Goal: Information Seeking & Learning: Learn about a topic

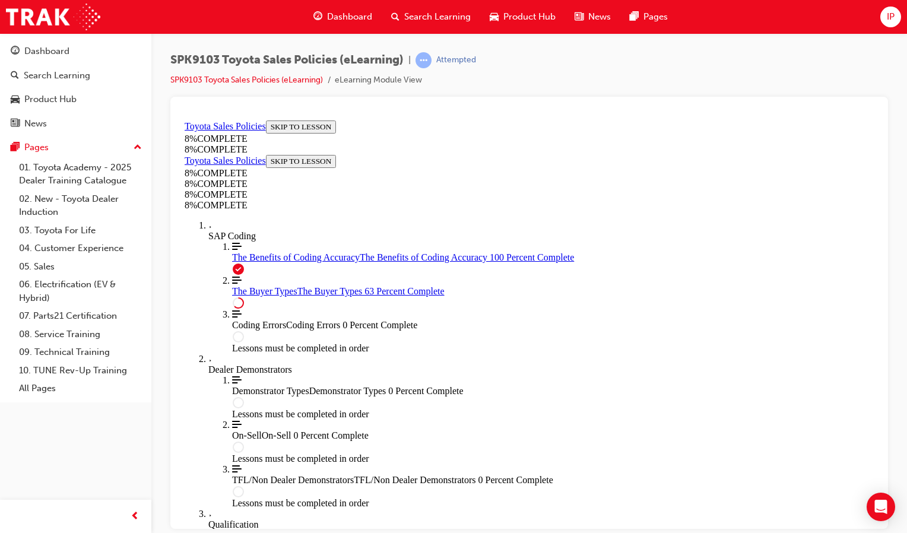
scroll to position [3278, 0]
drag, startPoint x: 424, startPoint y: 382, endPoint x: 430, endPoint y: 379, distance: 7.4
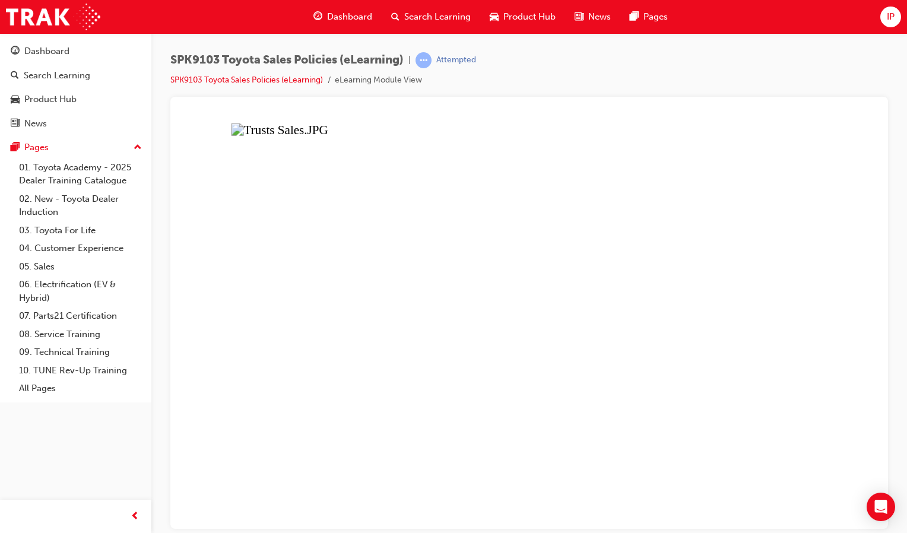
click at [435, 414] on button "Unzoom image" at bounding box center [529, 321] width 698 height 413
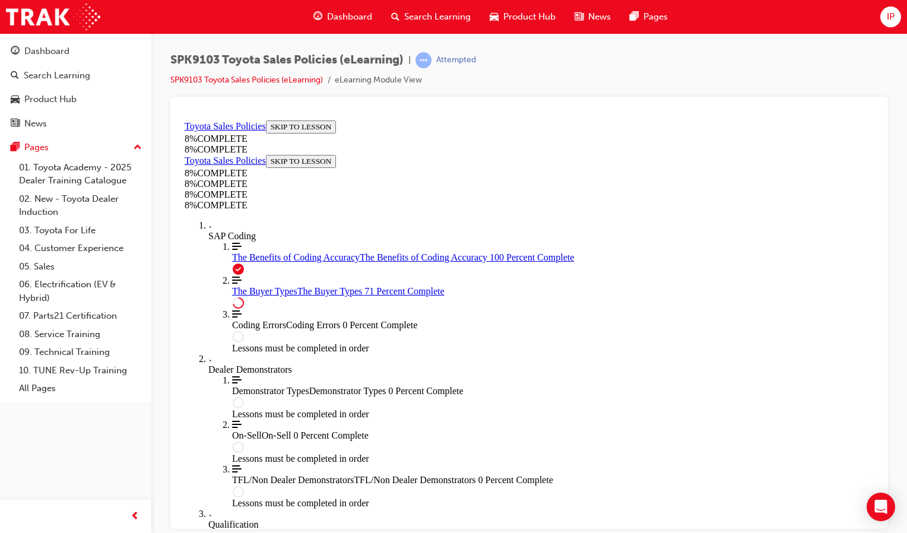
scroll to position [3892, 0]
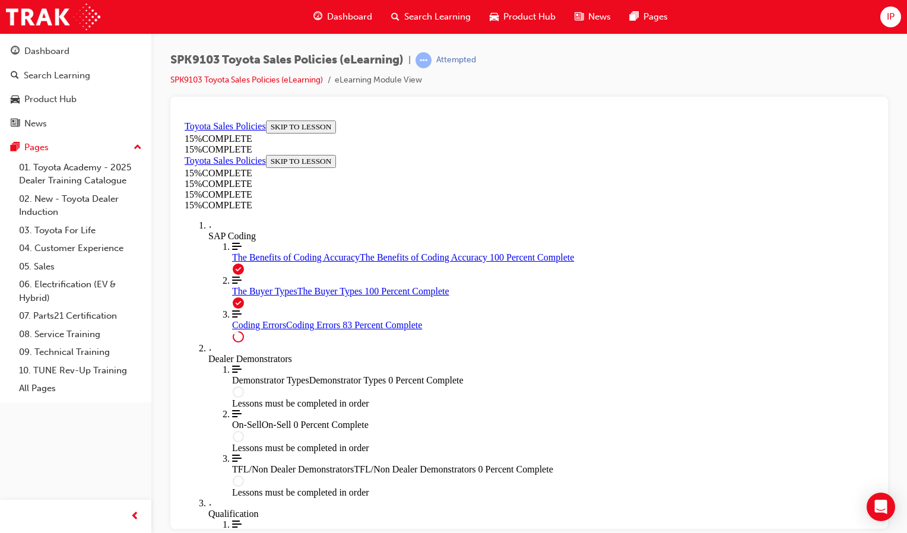
scroll to position [1028, 0]
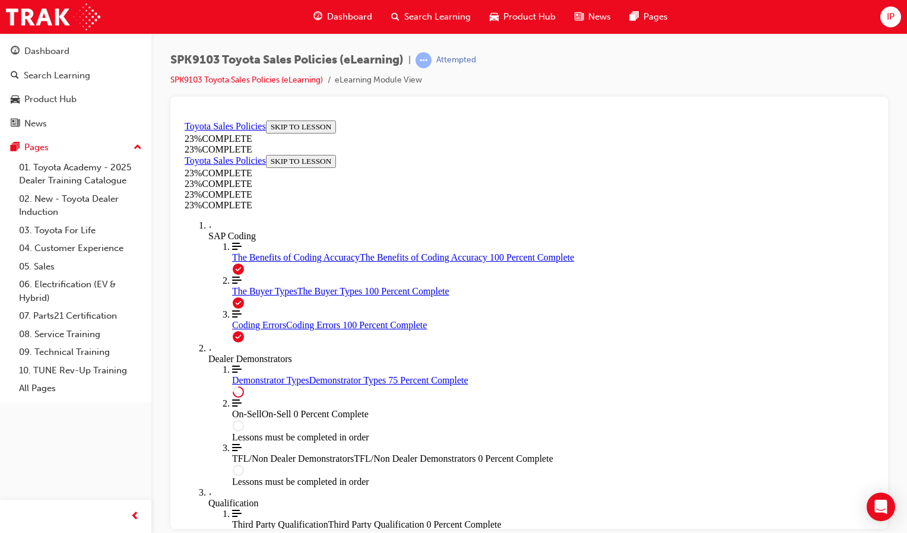
scroll to position [839, 0]
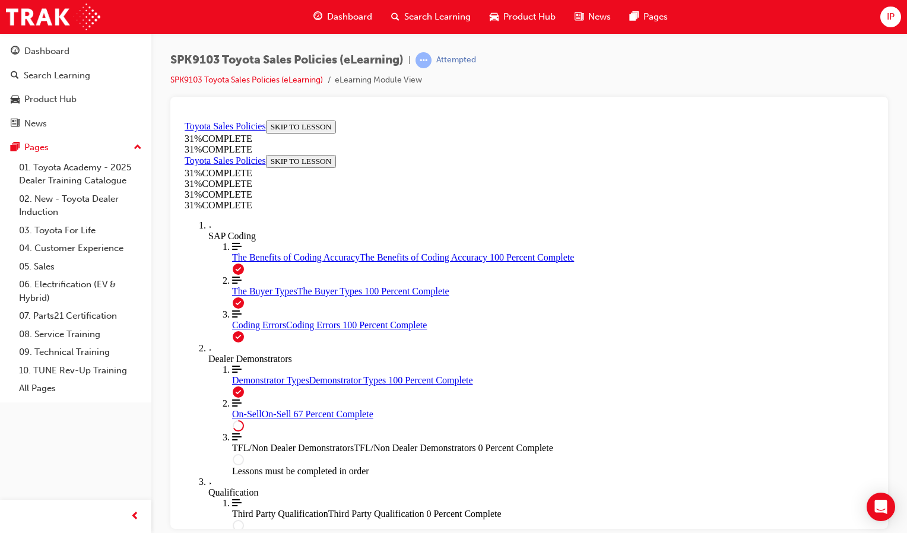
scroll to position [758, 0]
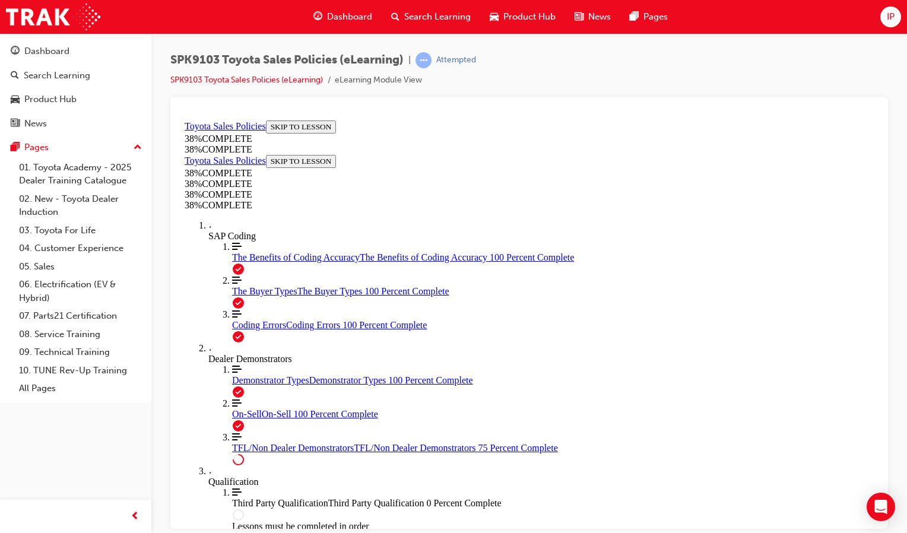
scroll to position [572, 0]
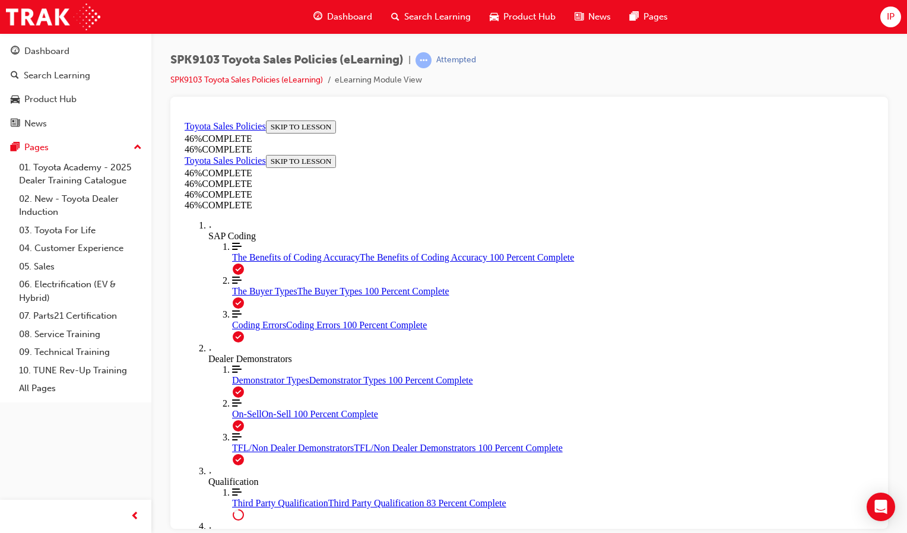
scroll to position [918, 0]
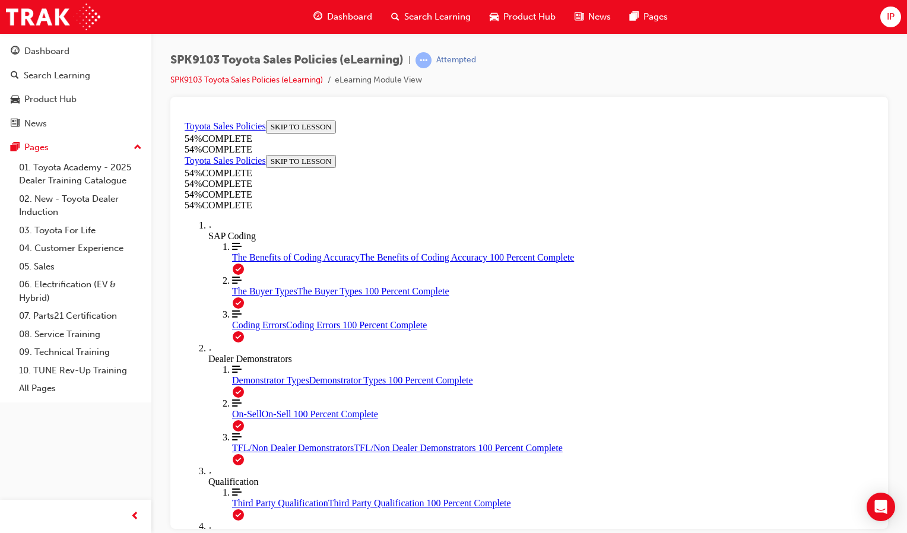
scroll to position [685, 0]
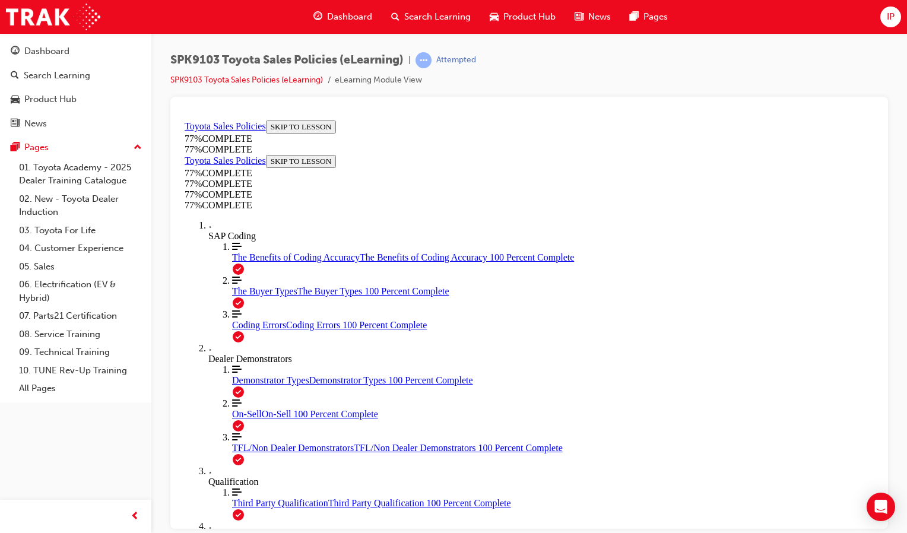
scroll to position [782, 0]
drag, startPoint x: 568, startPoint y: 246, endPoint x: 695, endPoint y: 403, distance: 201.3
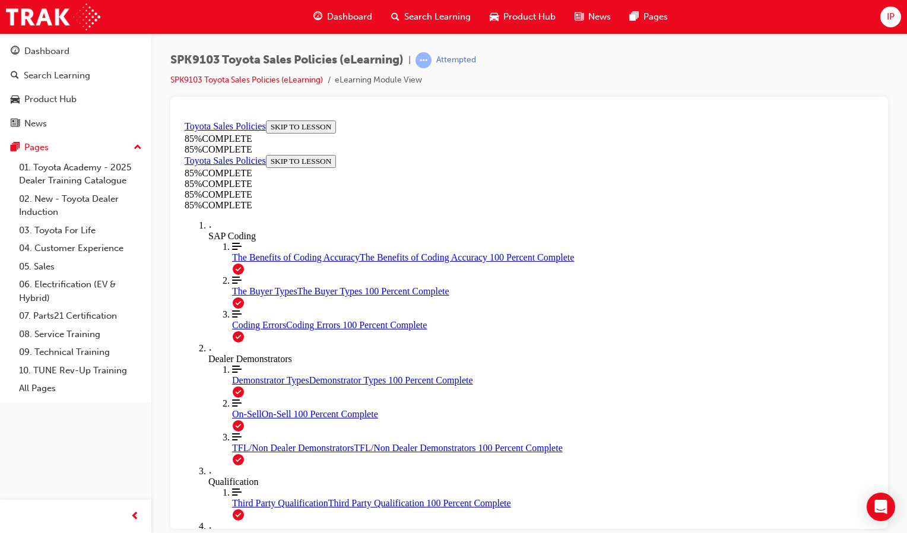
scroll to position [2252, 0]
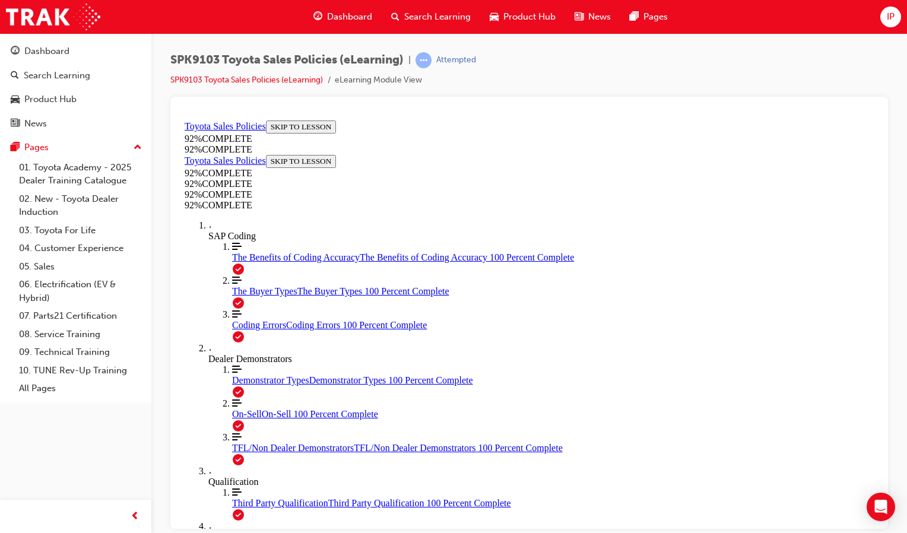
scroll to position [0, 0]
click at [226, 241] on div "SAP Coding" at bounding box center [540, 235] width 665 height 11
click at [230, 241] on div "SAP Coding" at bounding box center [540, 235] width 665 height 11
click at [246, 295] on span "The Buyer Types" at bounding box center [264, 290] width 65 height 10
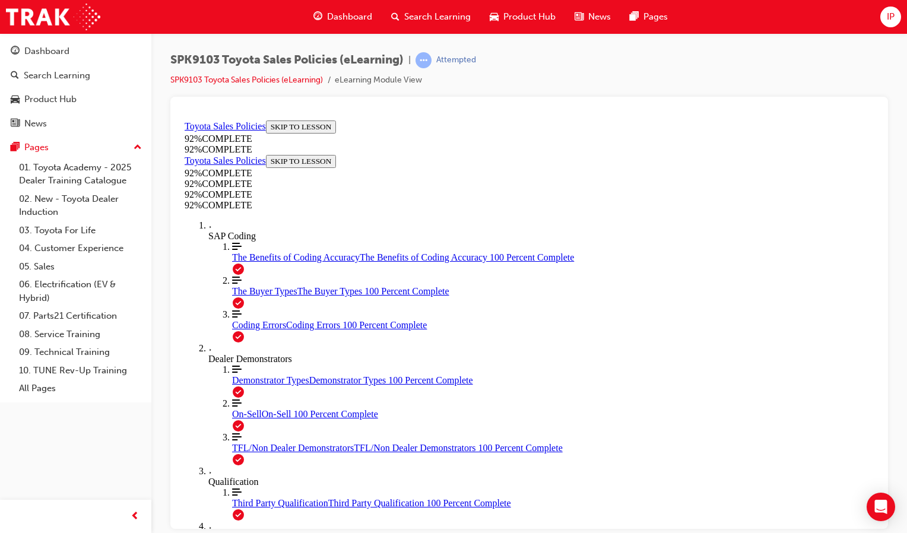
click at [243, 262] on span "The Benefits of Coding Accuracy" at bounding box center [296, 257] width 128 height 10
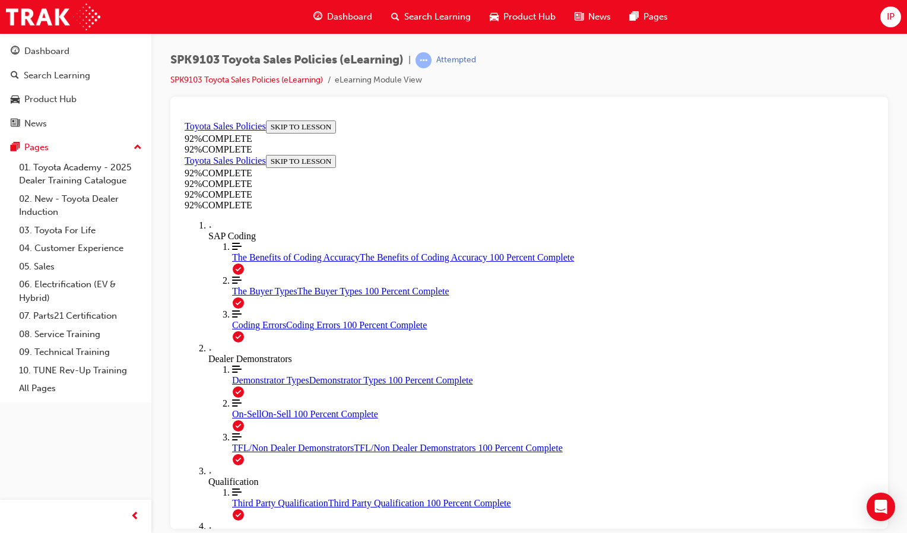
scroll to position [4782, 0]
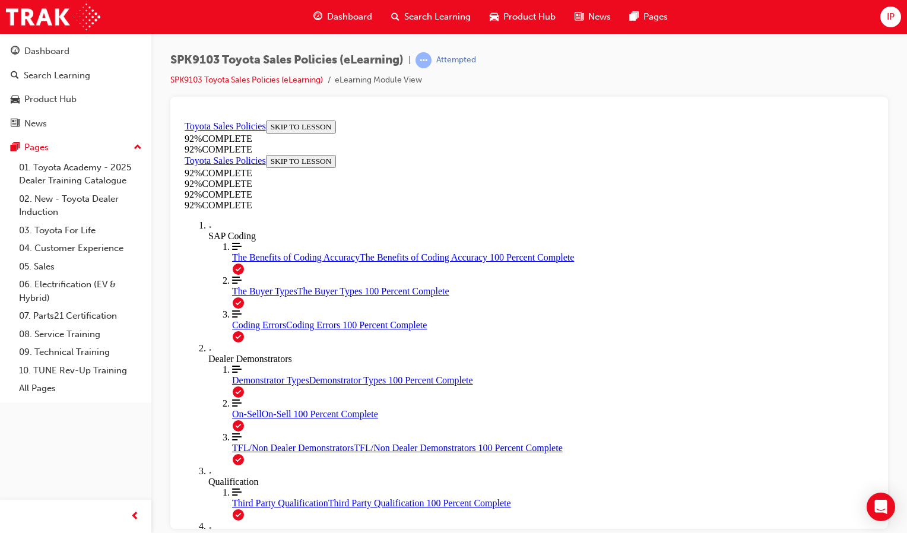
drag, startPoint x: 256, startPoint y: 452, endPoint x: 227, endPoint y: 451, distance: 29.7
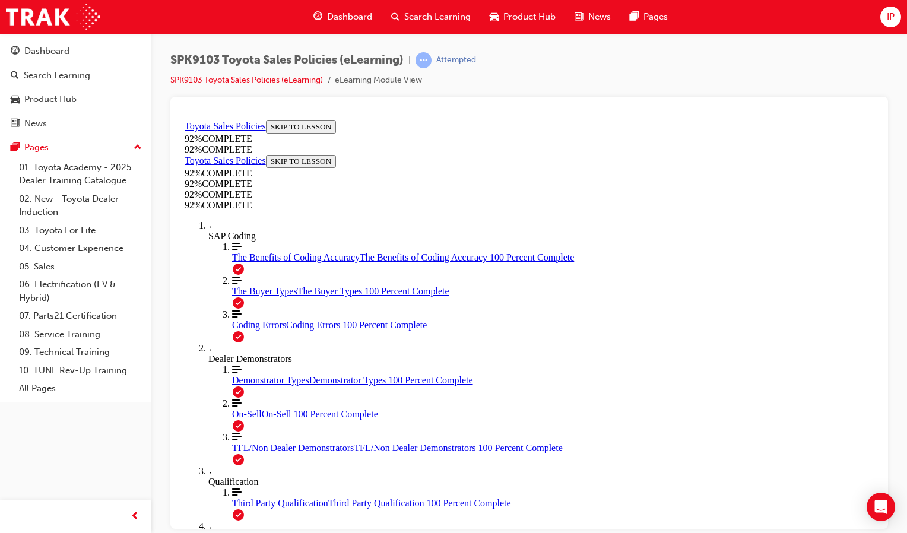
scroll to position [310, 0]
click at [280, 285] on div "The Buyer Types The Buyer Types 100 Percent Complete" at bounding box center [552, 290] width 641 height 11
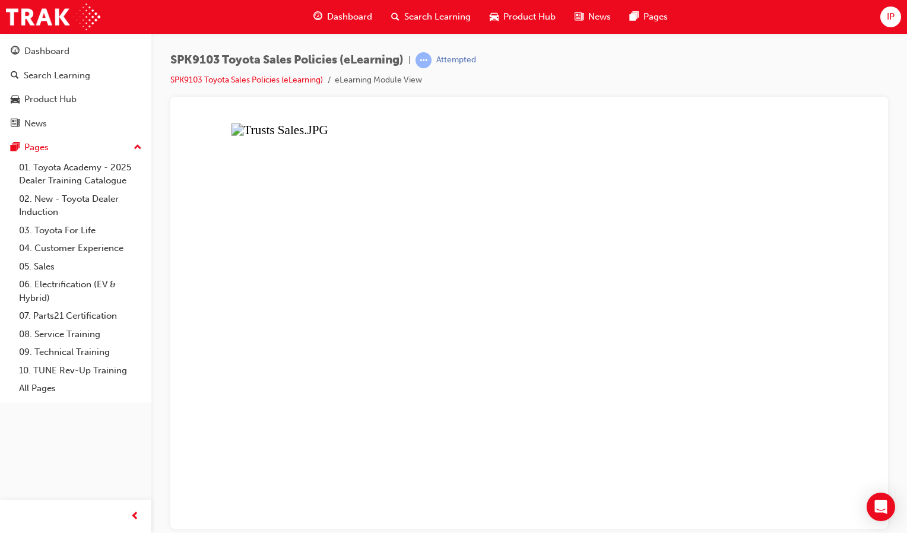
click at [307, 411] on button "Unzoom image" at bounding box center [529, 321] width 698 height 413
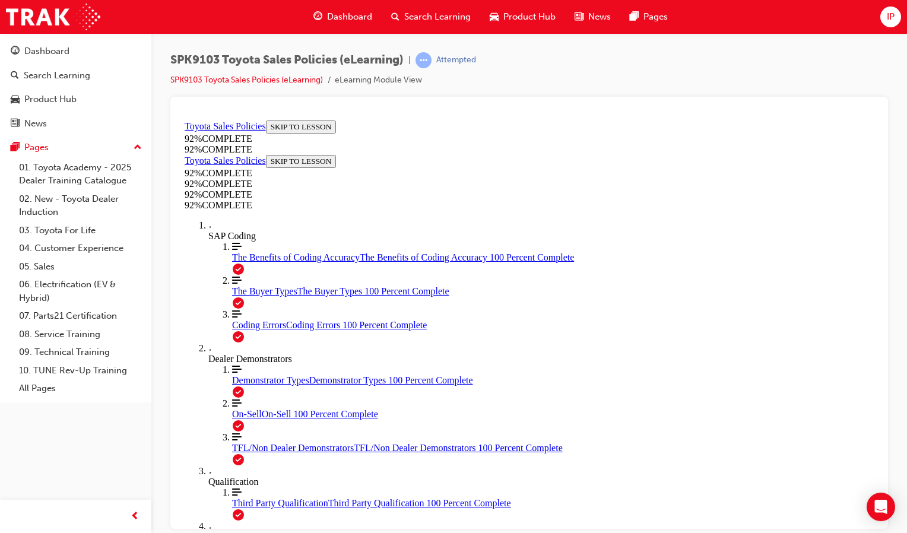
scroll to position [587, 0]
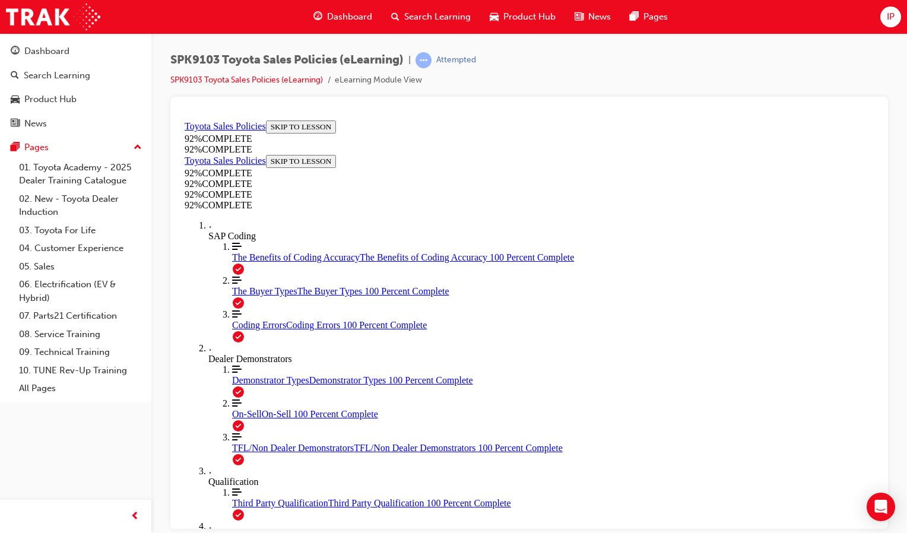
drag, startPoint x: 644, startPoint y: 360, endPoint x: 384, endPoint y: 421, distance: 267.0
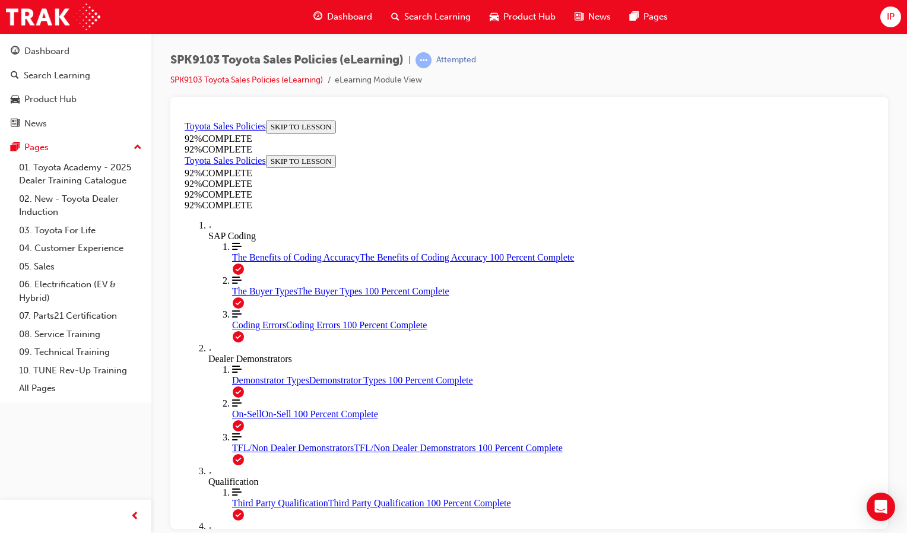
click at [248, 374] on span "Demonstrator Types" at bounding box center [270, 379] width 77 height 10
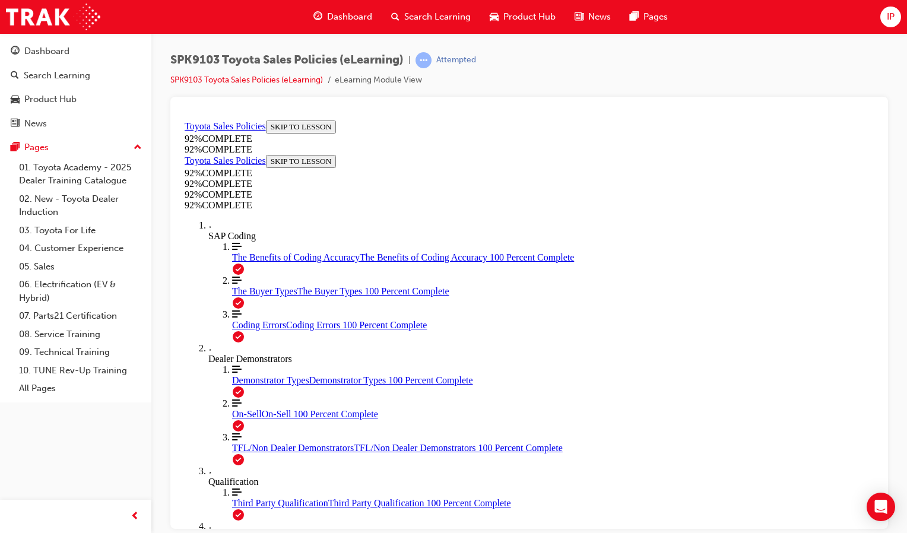
scroll to position [41, 0]
click at [232, 408] on span "On-Sell" at bounding box center [247, 413] width 30 height 10
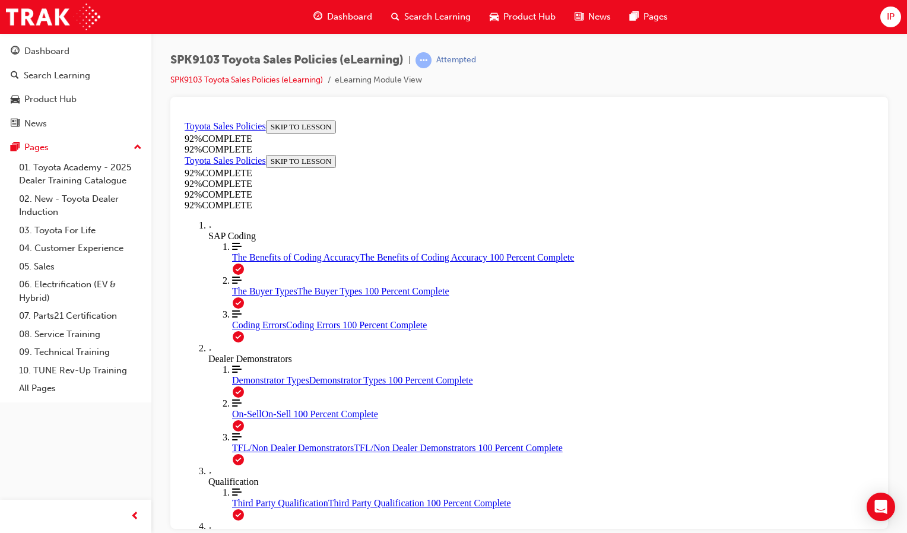
click at [225, 241] on div "SAP Coding" at bounding box center [540, 235] width 665 height 11
click at [239, 241] on div "SAP Coding" at bounding box center [540, 235] width 665 height 11
click at [221, 241] on div "SAP Coding" at bounding box center [540, 235] width 665 height 11
click at [221, 241] on div "More Filled caret pointing right SAP Coding" at bounding box center [540, 230] width 665 height 21
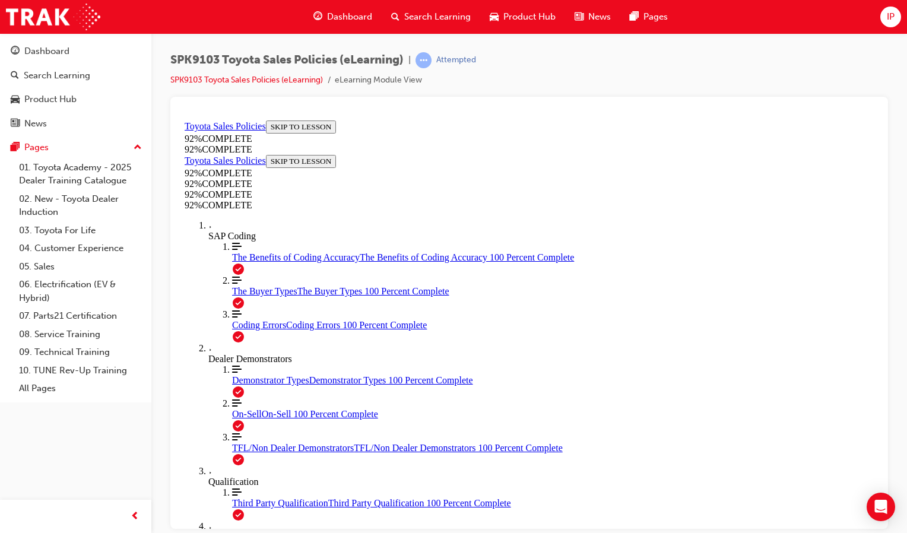
drag, startPoint x: 221, startPoint y: 247, endPoint x: 240, endPoint y: 288, distance: 44.3
click at [240, 353] on div "Dealer Demonstrators" at bounding box center [540, 358] width 665 height 11
click at [228, 241] on div "SAP Coding" at bounding box center [540, 235] width 665 height 11
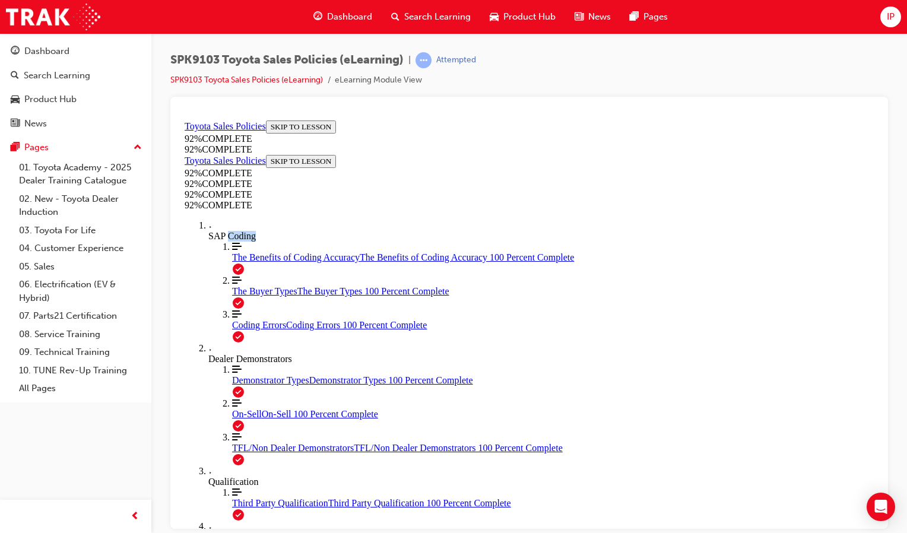
click at [228, 241] on div "SAP Coding" at bounding box center [540, 235] width 665 height 11
click at [224, 154] on div "92 % COMPLETE" at bounding box center [529, 149] width 689 height 11
click at [257, 342] on div "More Filled caret pointing right Dealer Demonstrators" at bounding box center [540, 352] width 665 height 21
click at [232, 408] on span "On-Sell" at bounding box center [247, 413] width 30 height 10
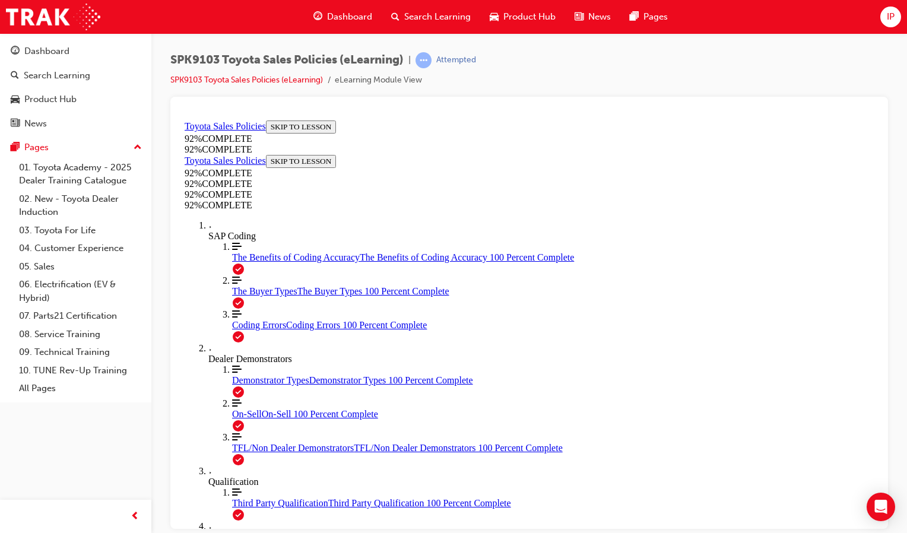
click at [250, 497] on span "Third Party Qualification" at bounding box center [280, 502] width 96 height 10
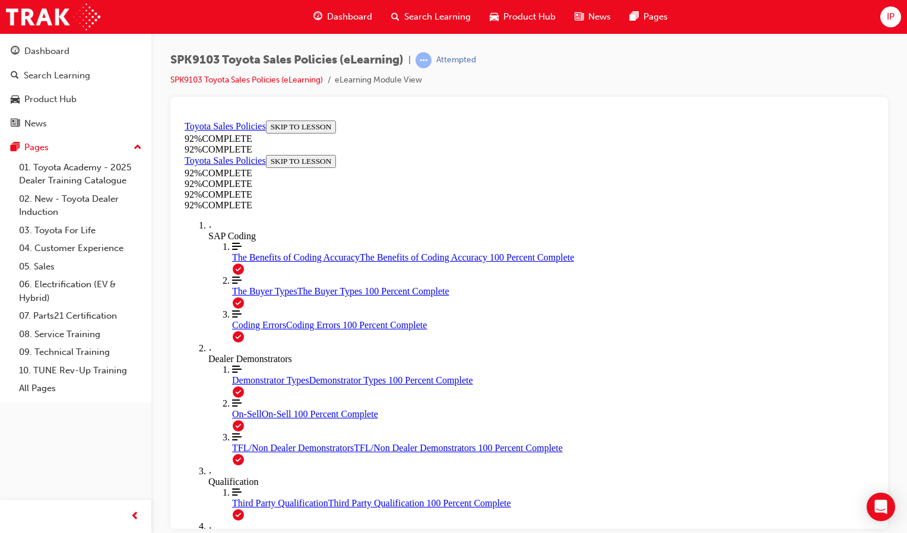
scroll to position [444, 0]
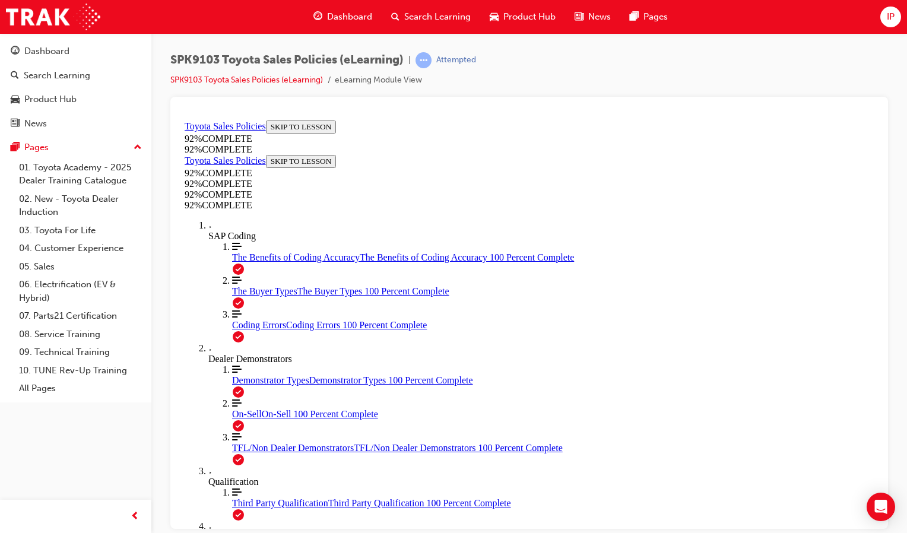
scroll to position [258, 0]
click at [239, 531] on div "RDR & Delivery" at bounding box center [540, 536] width 665 height 11
drag, startPoint x: 239, startPoint y: 284, endPoint x: 257, endPoint y: 310, distance: 32.3
click at [257, 310] on ol "More Filled caret pointing right SAP Coding Align left Three vertical lines ali…" at bounding box center [529, 504] width 689 height 569
drag, startPoint x: 257, startPoint y: 310, endPoint x: 217, endPoint y: 283, distance: 48.4
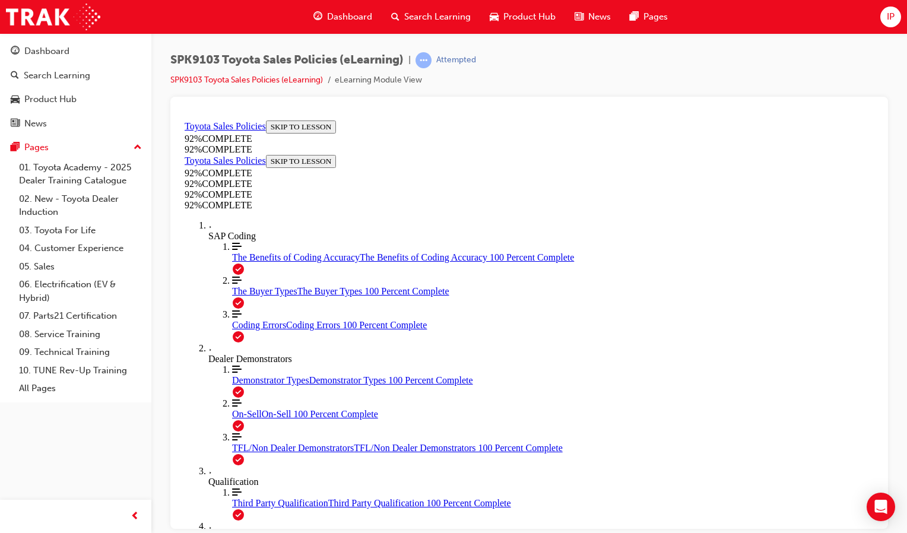
click at [217, 531] on div "RDR & Delivery" at bounding box center [540, 536] width 665 height 11
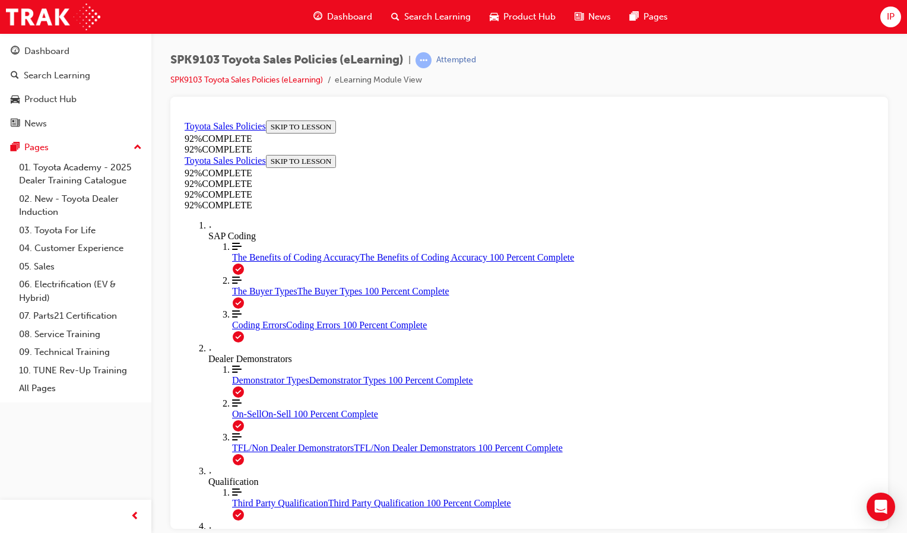
drag, startPoint x: 586, startPoint y: 446, endPoint x: 590, endPoint y: 459, distance: 13.9
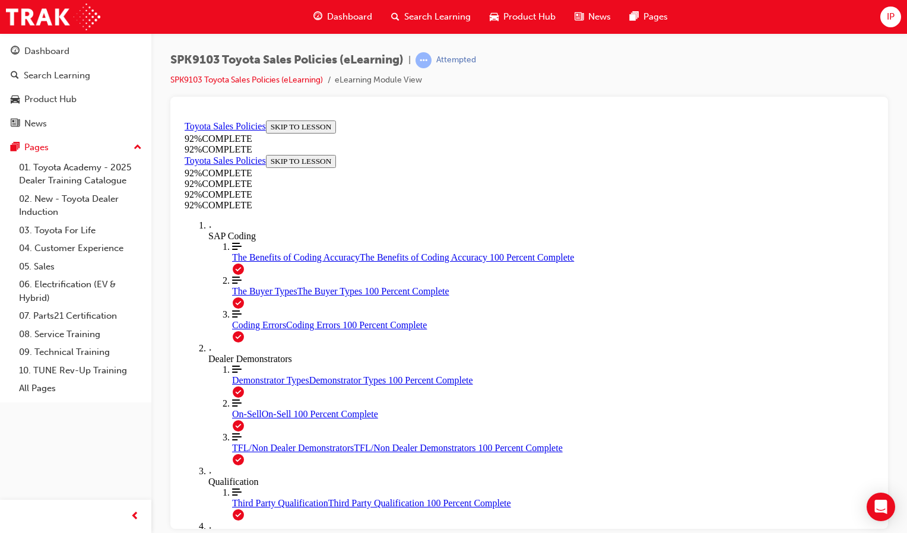
scroll to position [41, 0]
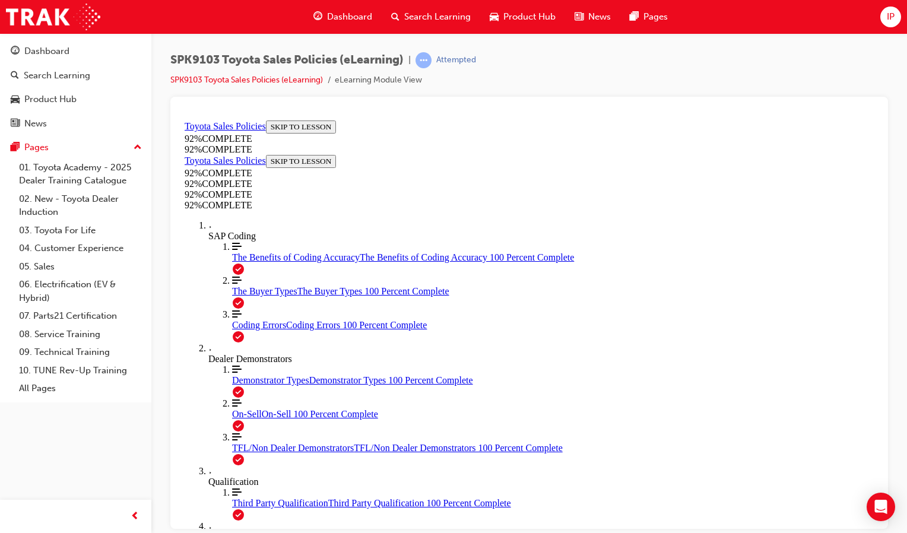
scroll to position [352, 0]
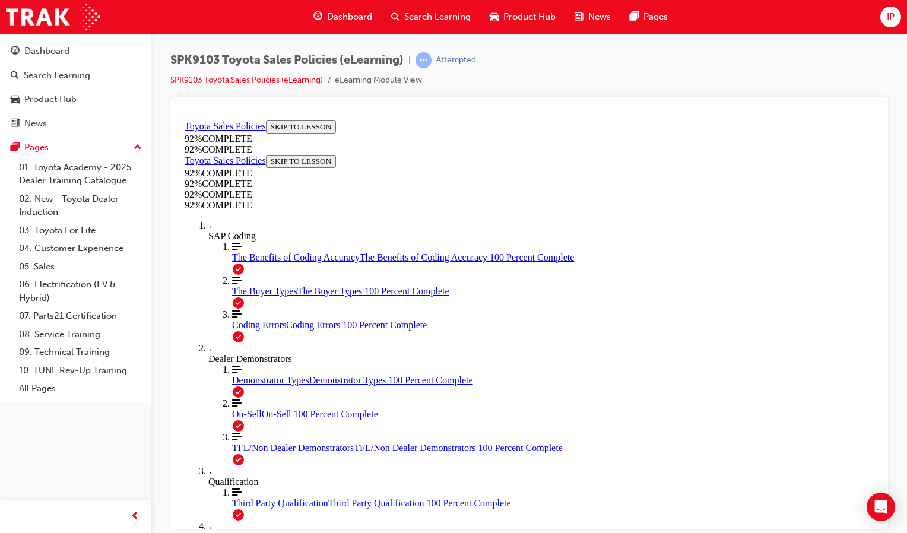
scroll to position [201, 0]
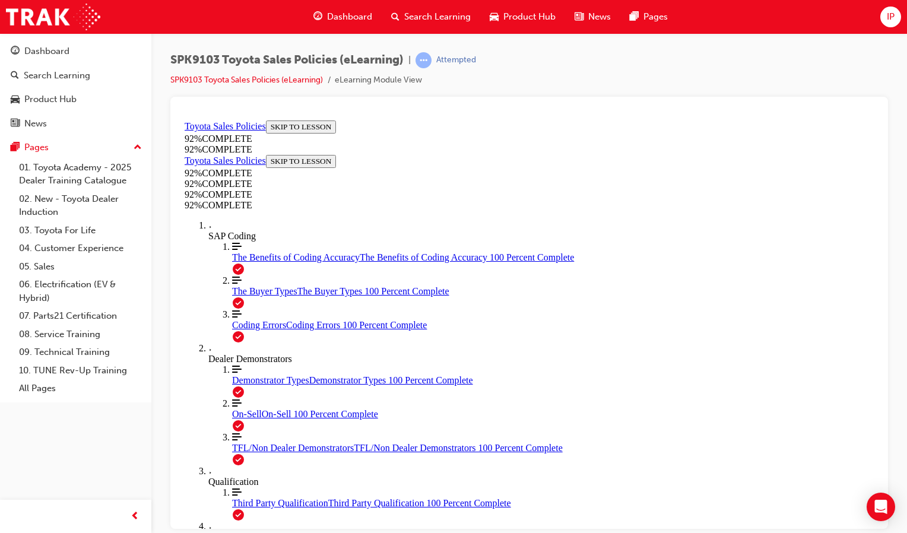
scroll to position [43, 0]
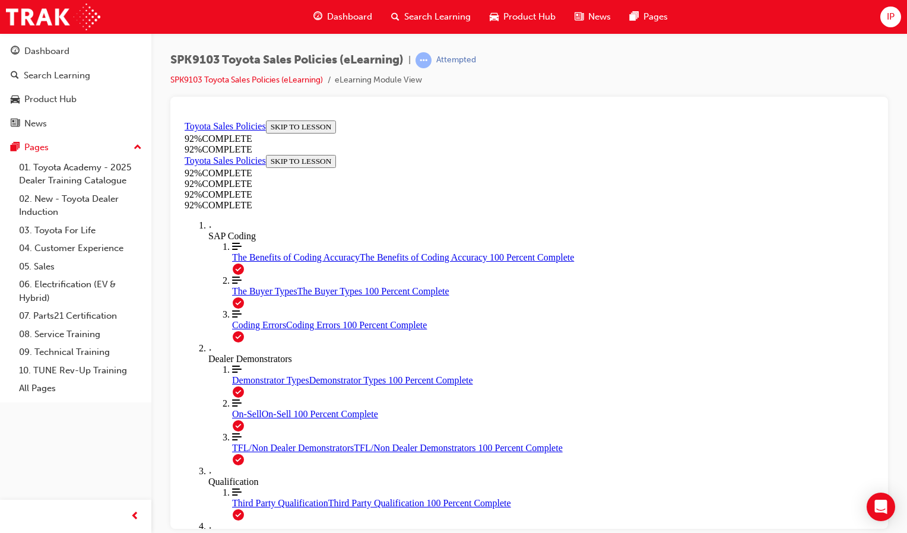
scroll to position [43, 0]
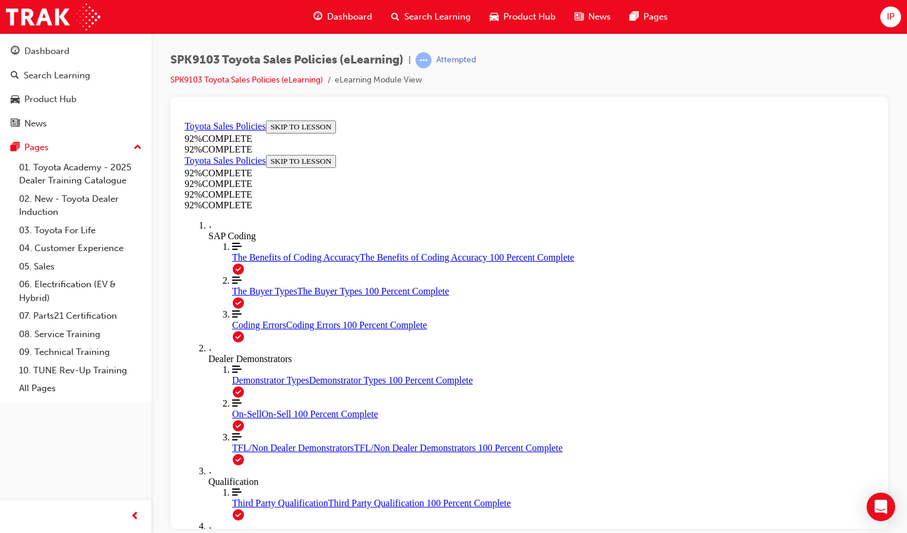
scroll to position [43, 0]
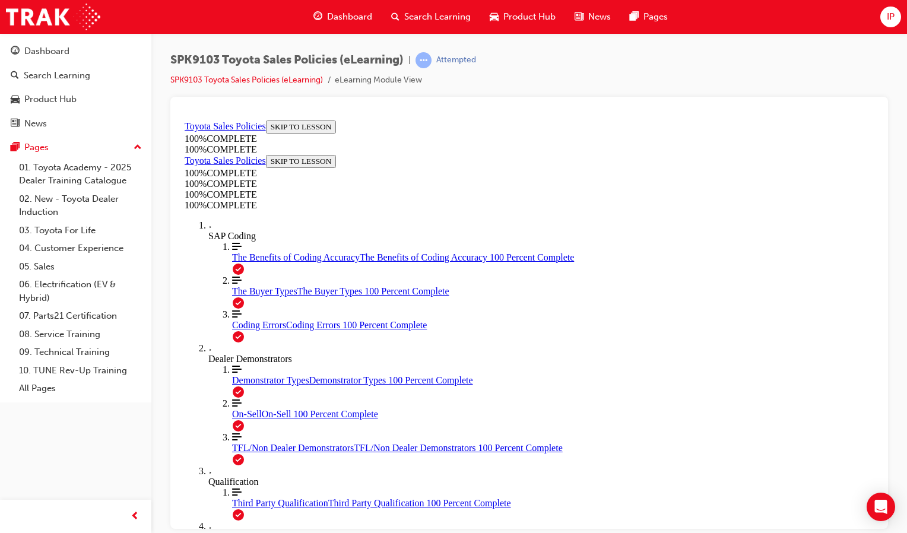
scroll to position [294, 0]
